Goal: Information Seeking & Learning: Understand process/instructions

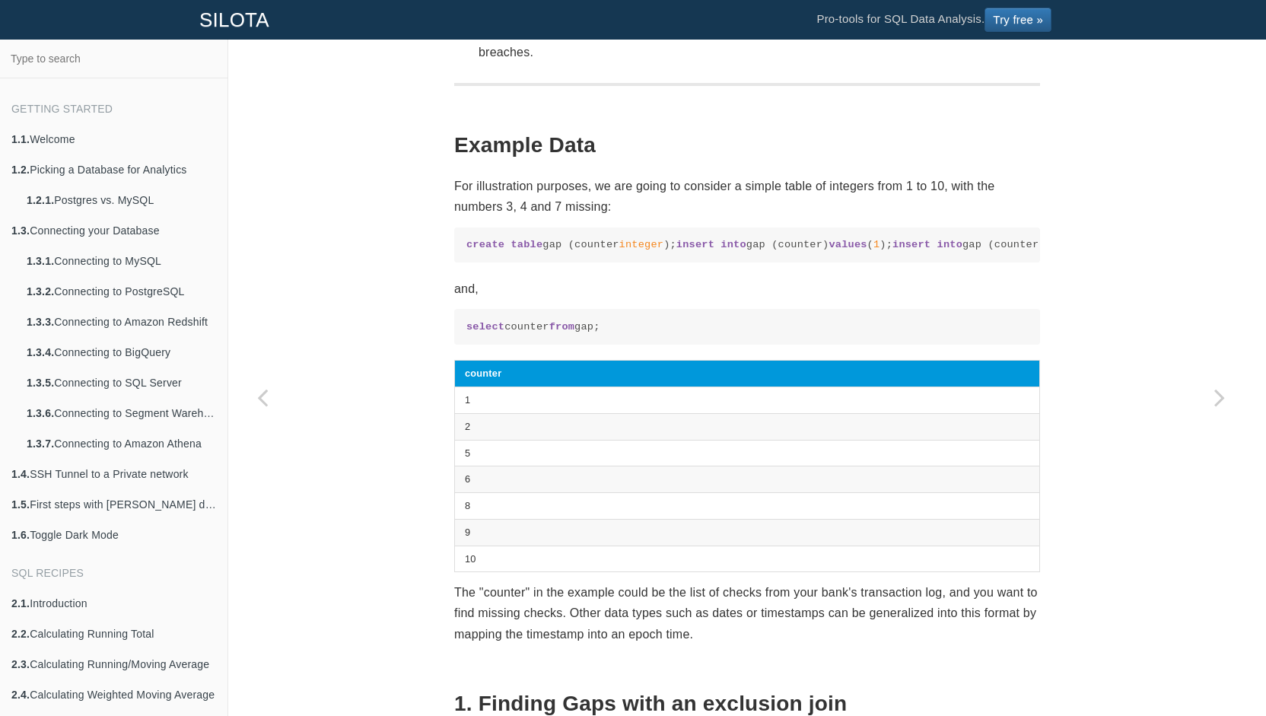
scroll to position [342, 0]
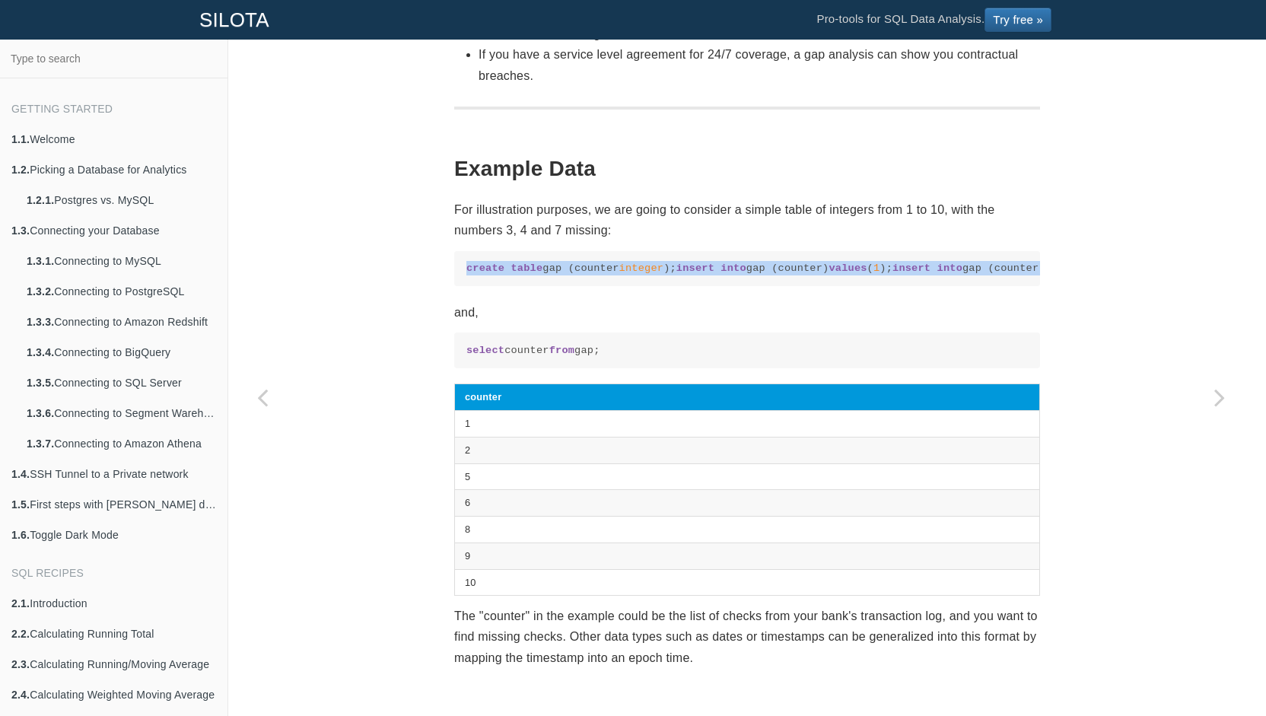
drag, startPoint x: 463, startPoint y: 266, endPoint x: 711, endPoint y: 383, distance: 274.4
click at [711, 275] on code "create table gap (counter integer ); insert into gap (counter) values ( 1 ); in…" at bounding box center [748, 268] width 562 height 14
copy code "create table gap (counter integer ); insert into gap (counter) values ( 1 ); in…"
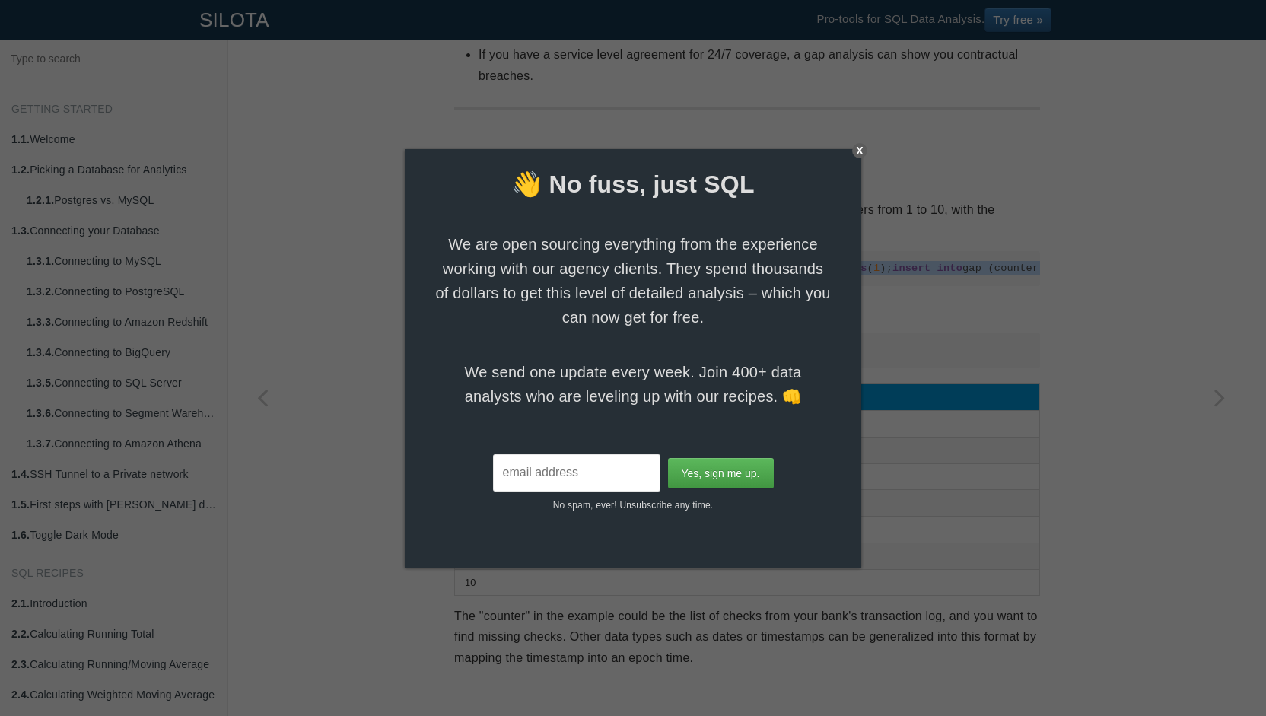
click at [855, 154] on div "X" at bounding box center [859, 150] width 15 height 15
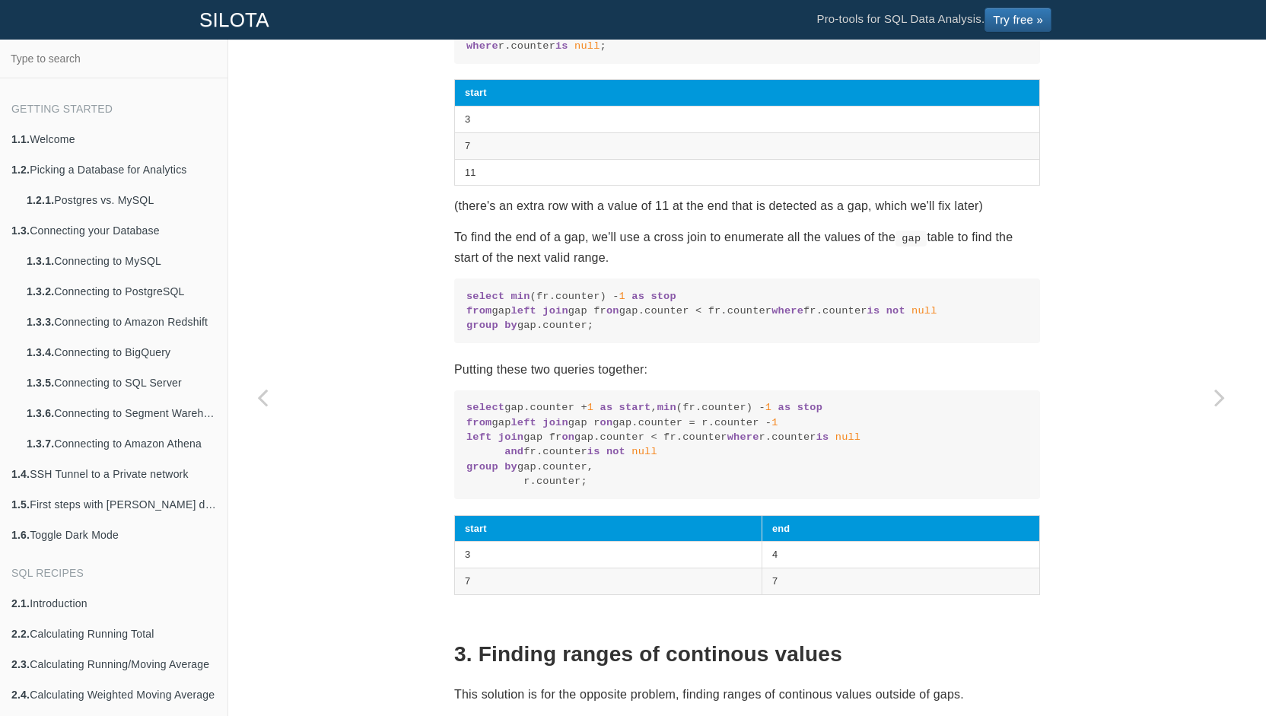
scroll to position [2385, 0]
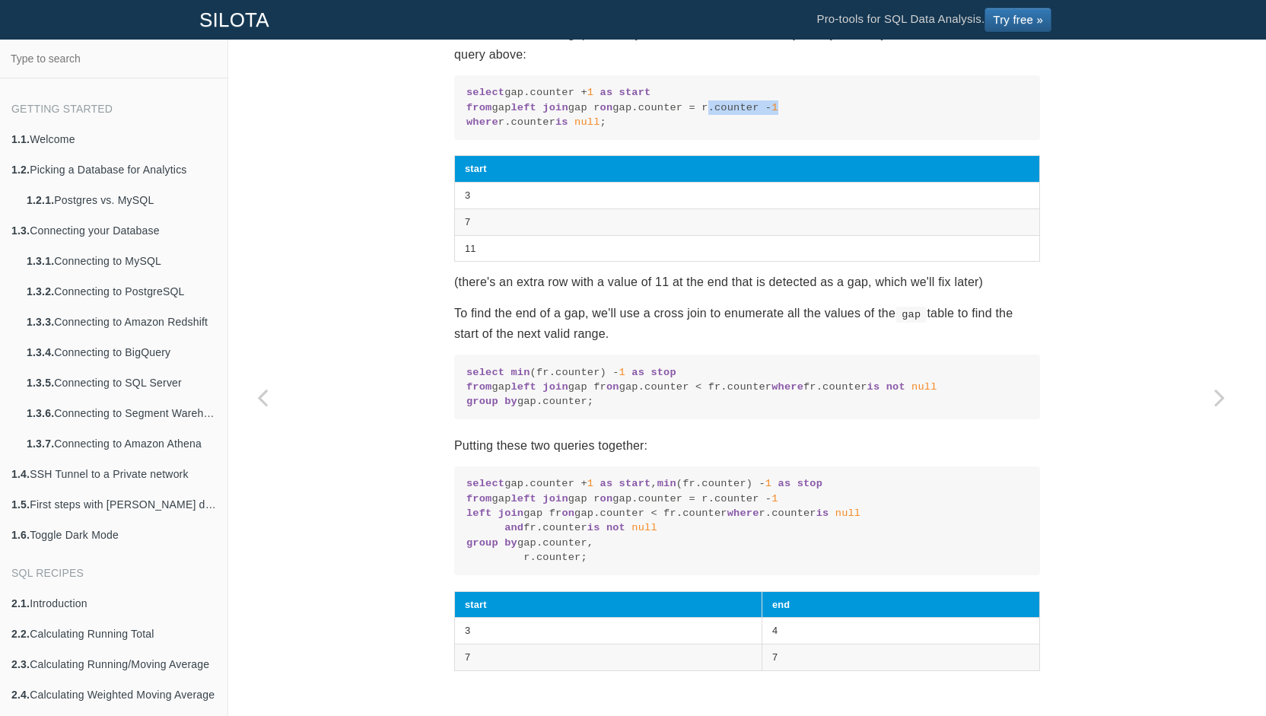
drag, startPoint x: 651, startPoint y: 303, endPoint x: 734, endPoint y: 304, distance: 83.0
click at [734, 129] on code "select gap.counter + 1 as start from gap left join gap r on gap.counter = r.cou…" at bounding box center [748, 107] width 562 height 44
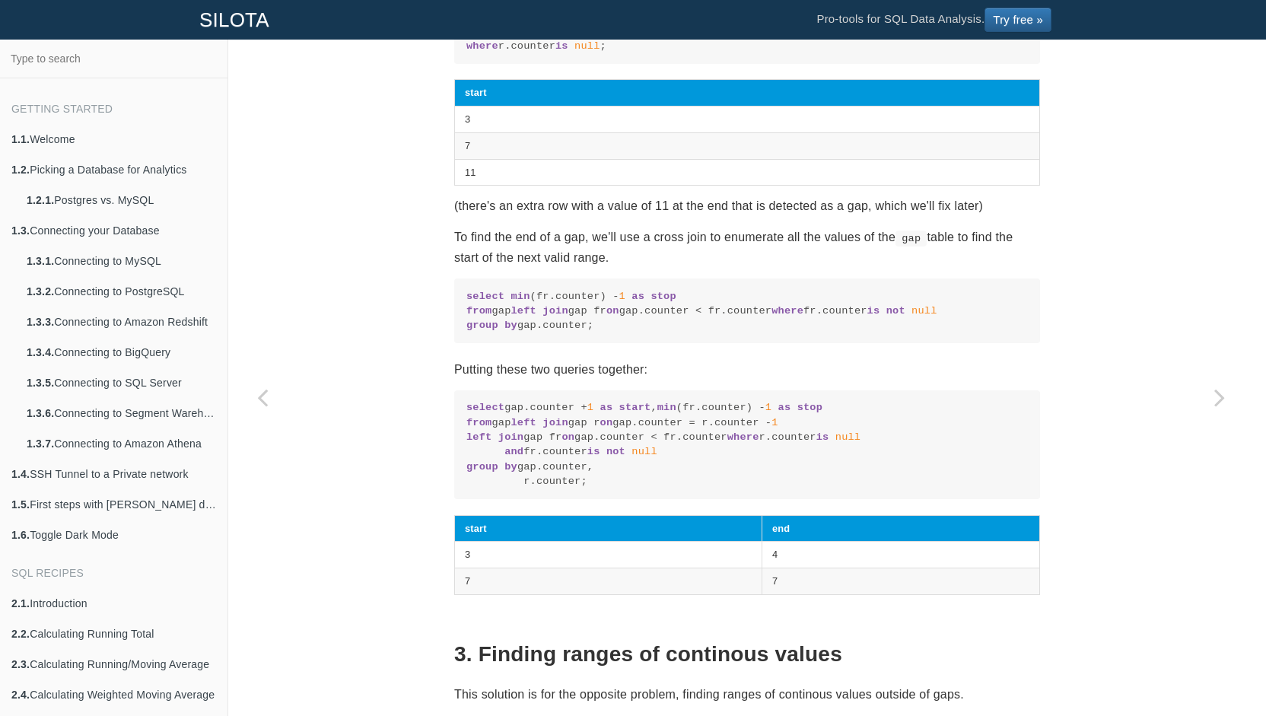
scroll to position [2537, 0]
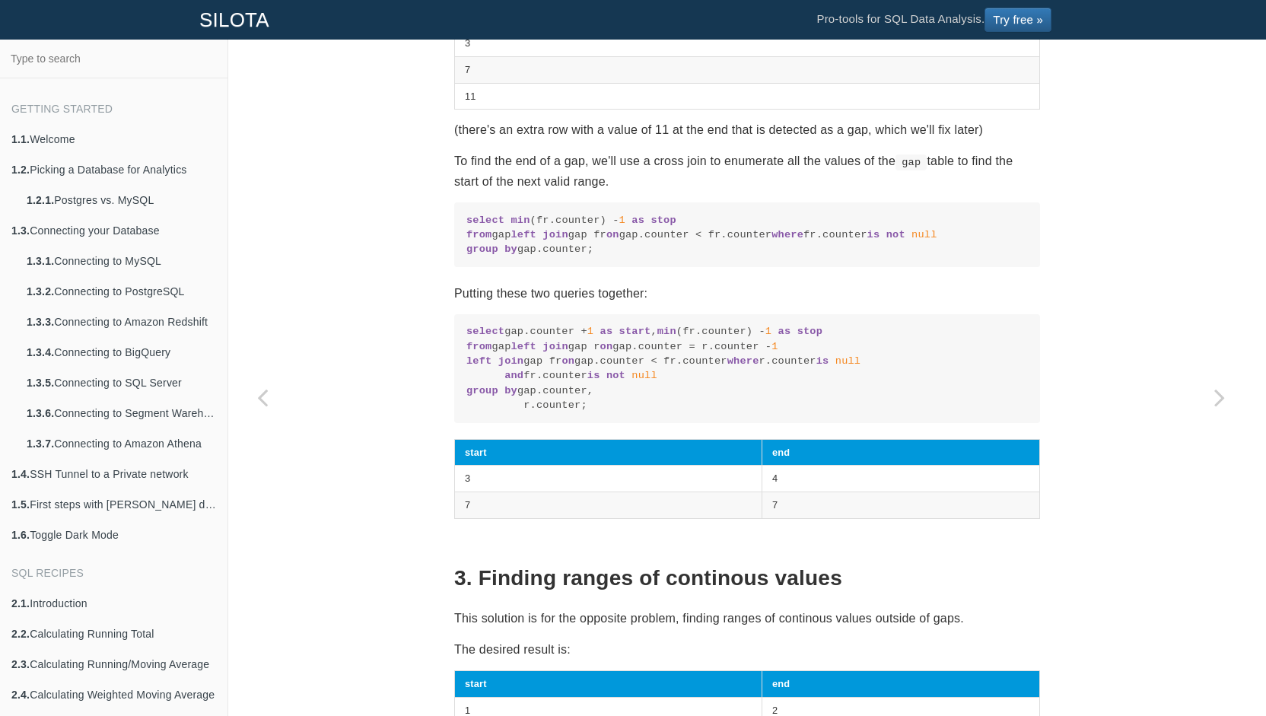
drag, startPoint x: 591, startPoint y: 475, endPoint x: 463, endPoint y: 421, distance: 138.8
click at [467, 257] on code "select min (fr.counter) - 1 as stop from gap left join gap fr on gap.counter < …" at bounding box center [748, 235] width 562 height 44
copy code "select min (fr.counter) - 1 as stop from gap left join gap fr on gap.counter < …"
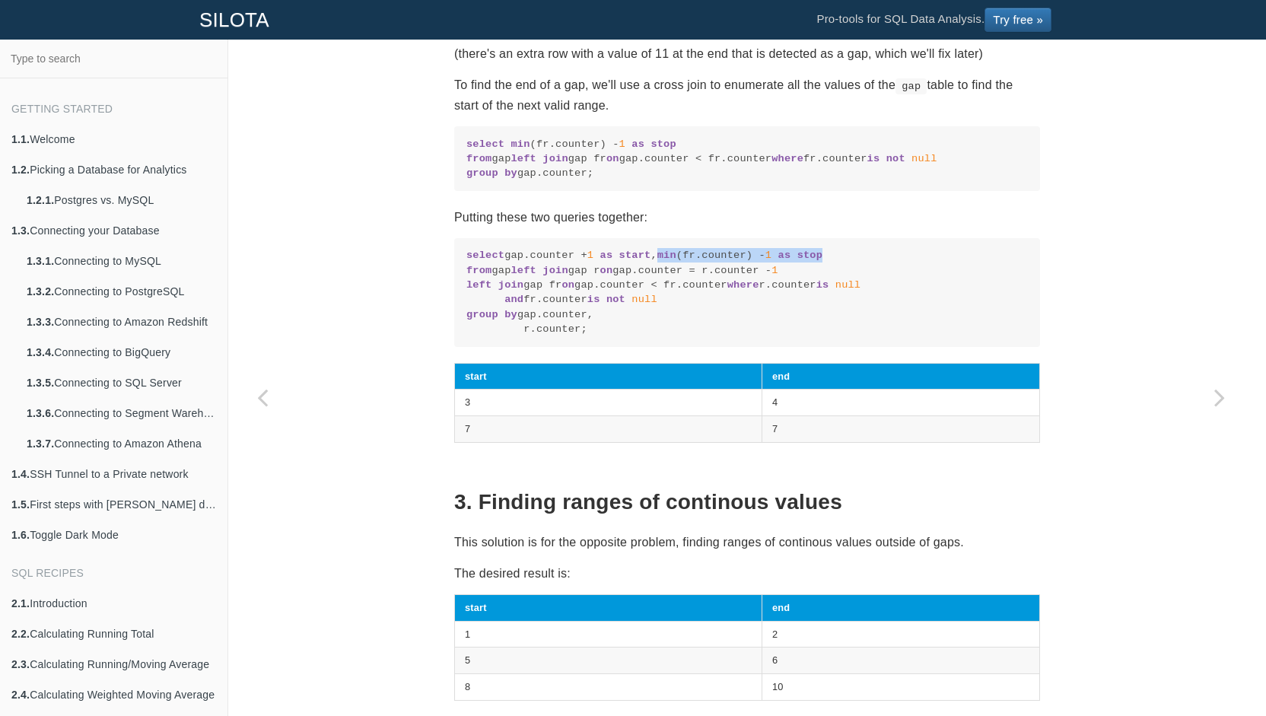
drag, startPoint x: 501, startPoint y: 498, endPoint x: 670, endPoint y: 502, distance: 169.0
click at [670, 336] on code "select gap.counter + 1 as start , min (fr.counter) - 1 as stop from gap left jo…" at bounding box center [748, 292] width 562 height 88
copy code "min (fr.counter) - 1 as stop"
